Goal: Check status: Check status

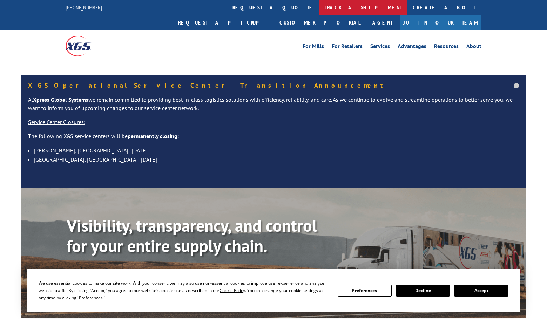
click at [319, 10] on link "track a shipment" at bounding box center [363, 7] width 88 height 15
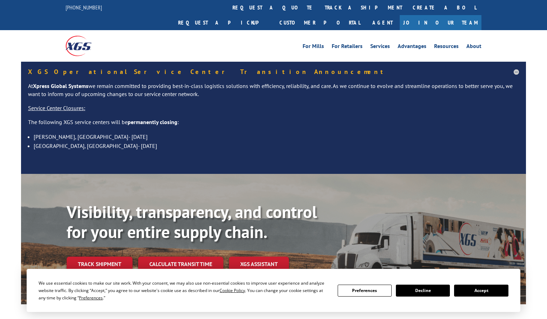
drag, startPoint x: 252, startPoint y: 11, endPoint x: 255, endPoint y: 16, distance: 5.8
click at [319, 10] on link "track a shipment" at bounding box center [363, 7] width 88 height 15
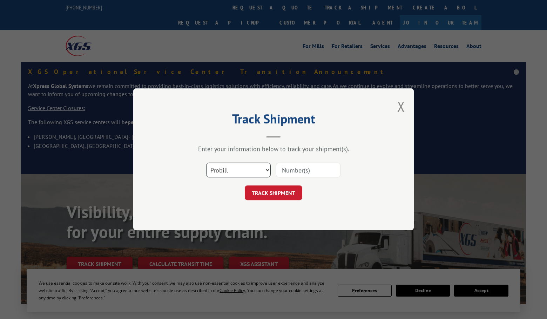
click at [239, 164] on select "Select category... Probill BOL PO" at bounding box center [238, 170] width 64 height 15
select select "po"
click at [206, 163] on select "Select category... Probill BOL PO" at bounding box center [238, 170] width 64 height 15
paste input "294360721"
type input "294360721"
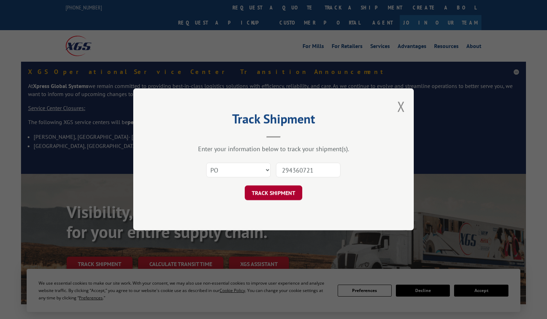
click at [275, 195] on button "TRACK SHIPMENT" at bounding box center [273, 193] width 57 height 15
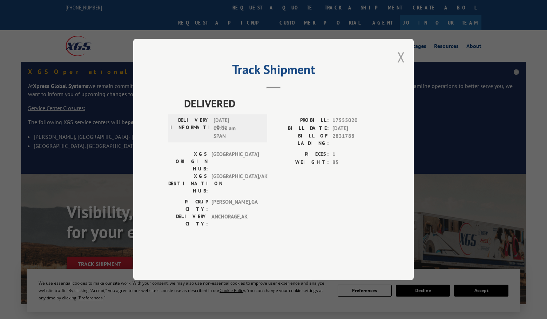
click at [401, 66] on button "Close modal" at bounding box center [401, 57] width 8 height 19
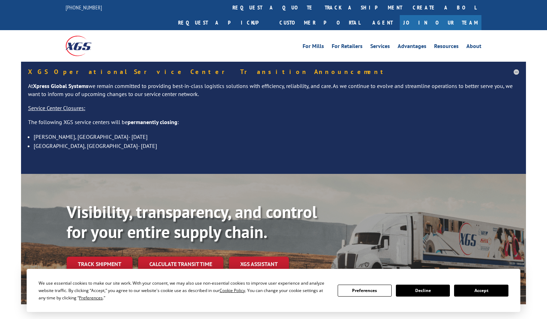
click at [304, 304] on div "We use essential cookies to make our site work. With your consent, we may also …" at bounding box center [274, 290] width 494 height 43
